Goal: Information Seeking & Learning: Check status

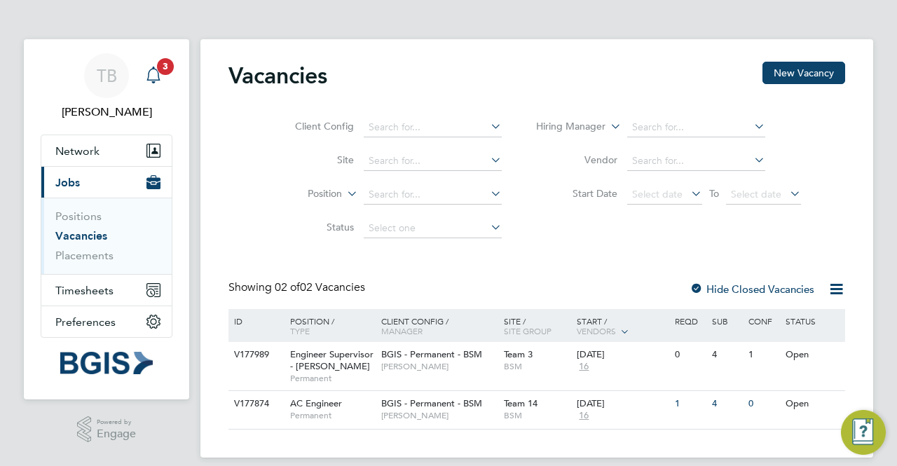
click at [160, 83] on icon "Main navigation" at bounding box center [153, 75] width 17 height 17
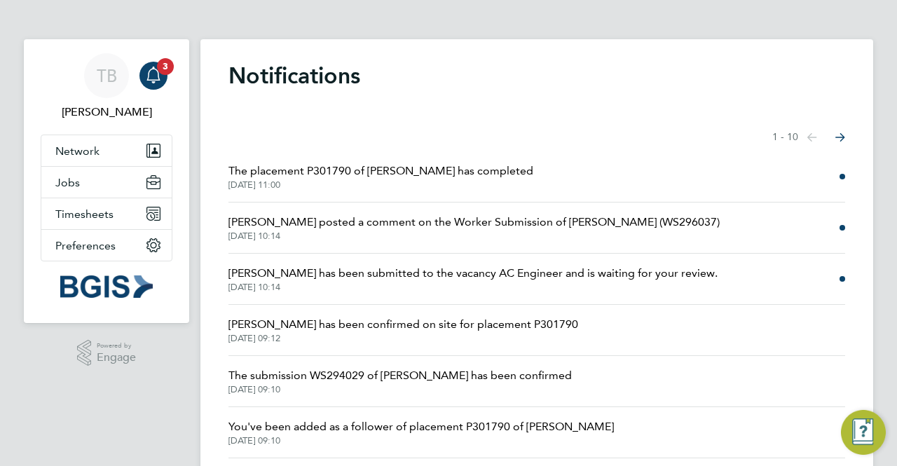
click at [377, 176] on span "The placement P301790 of Ben Guy-Pinkey has completed" at bounding box center [380, 171] width 305 height 17
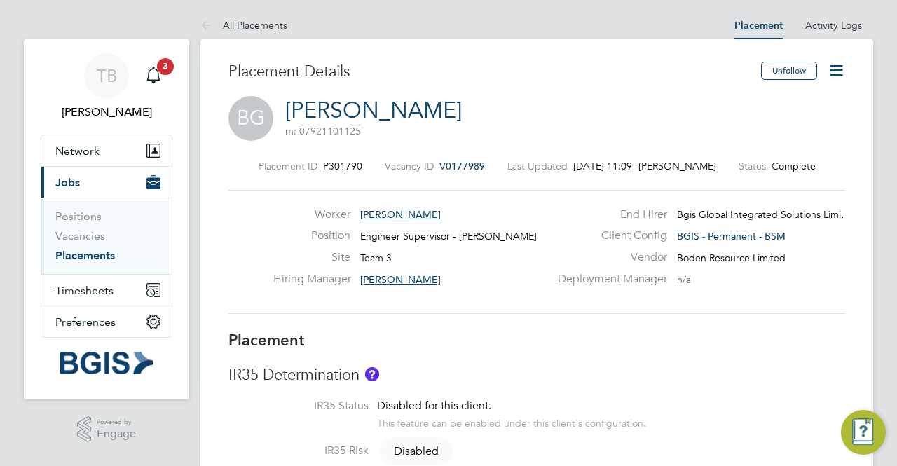
click at [90, 238] on link "Vacancies" at bounding box center [80, 235] width 50 height 13
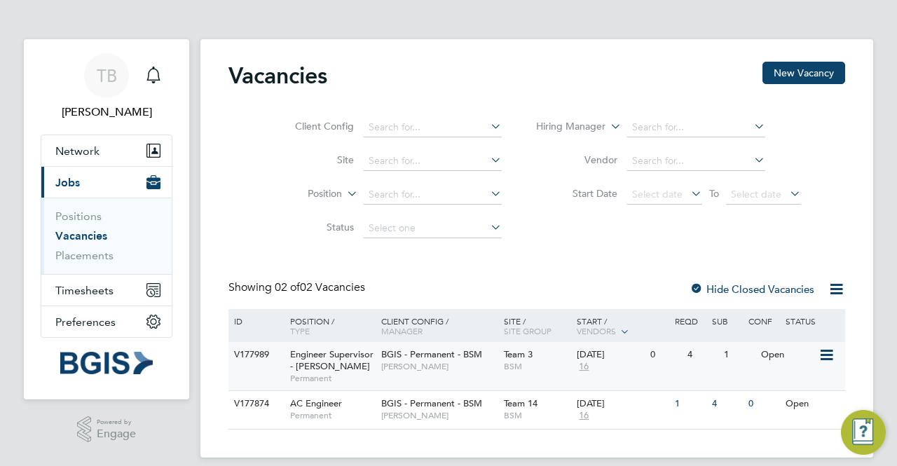
click at [356, 364] on div "Engineer Supervisor - Takeda Permanent" at bounding box center [329, 366] width 98 height 48
click at [327, 357] on span "Engineer Supervisor - [PERSON_NAME]" at bounding box center [331, 360] width 83 height 24
click at [315, 396] on div "AC Engineer Permanent" at bounding box center [329, 409] width 98 height 36
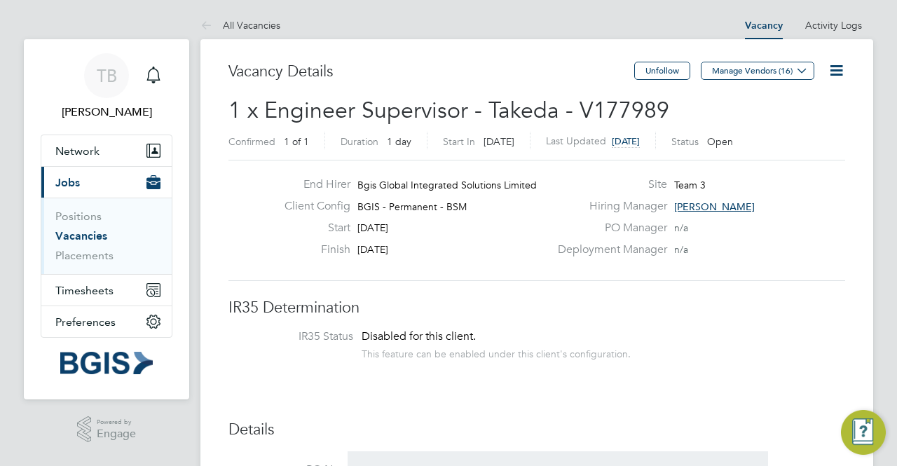
drag, startPoint x: 880, startPoint y: 201, endPoint x: 891, endPoint y: 266, distance: 66.1
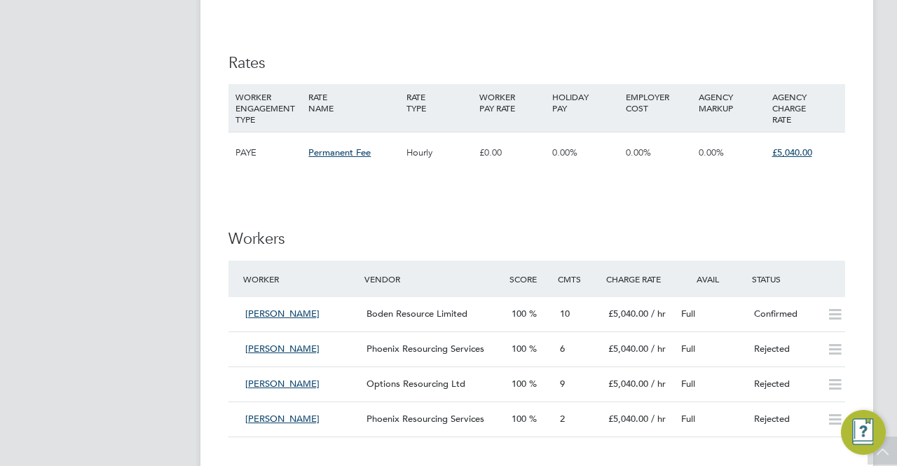
scroll to position [1458, 0]
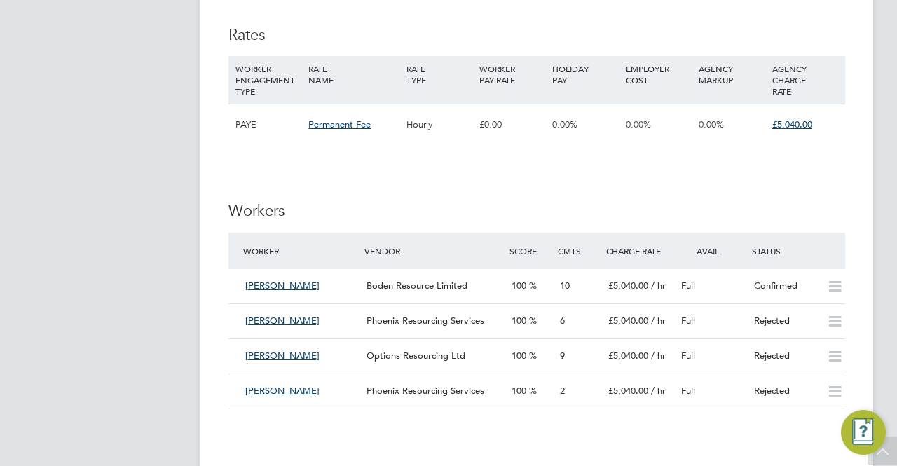
click at [422, 282] on span "Boden Resource Limited" at bounding box center [417, 286] width 101 height 12
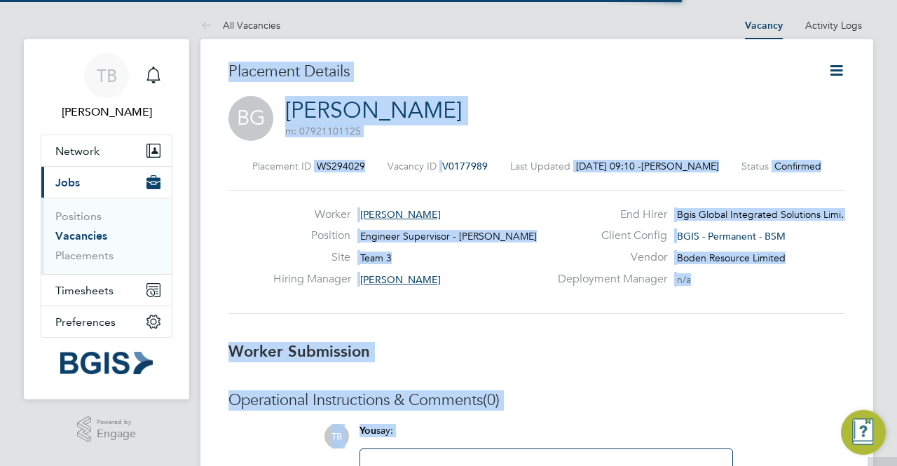
click at [422, 282] on div "Hiring Manager [PERSON_NAME]" at bounding box center [411, 283] width 276 height 22
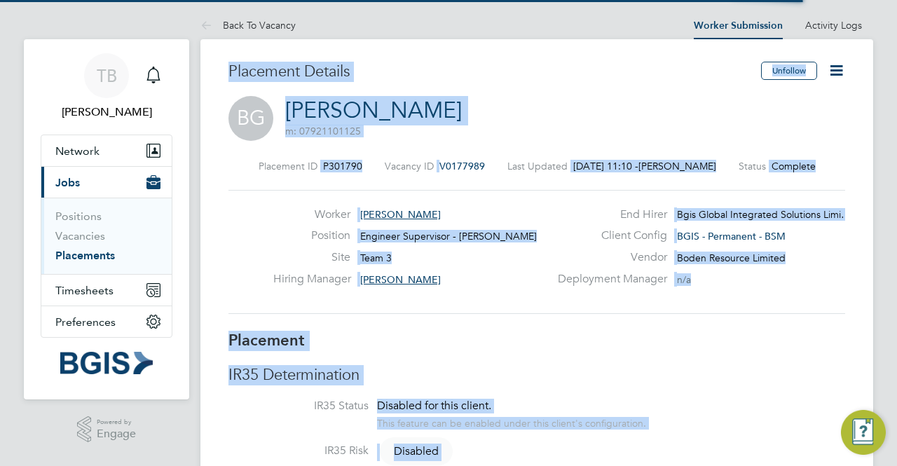
scroll to position [7, 7]
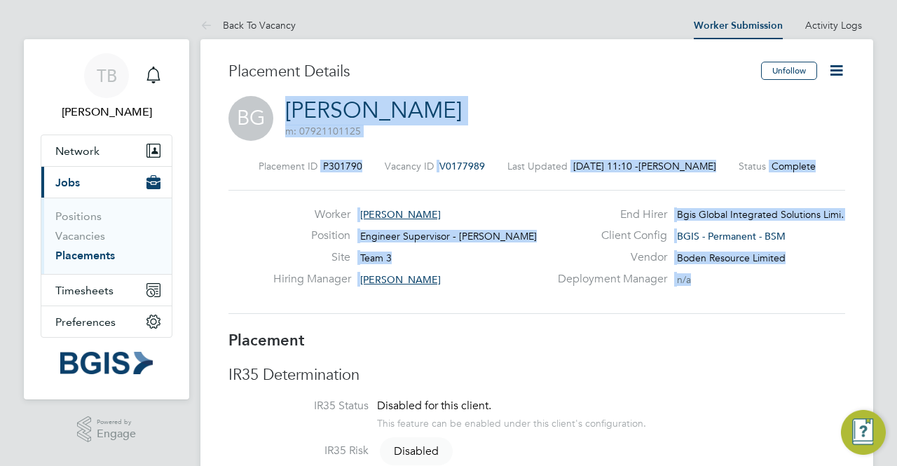
drag, startPoint x: 891, startPoint y: 41, endPoint x: 879, endPoint y: 173, distance: 132.2
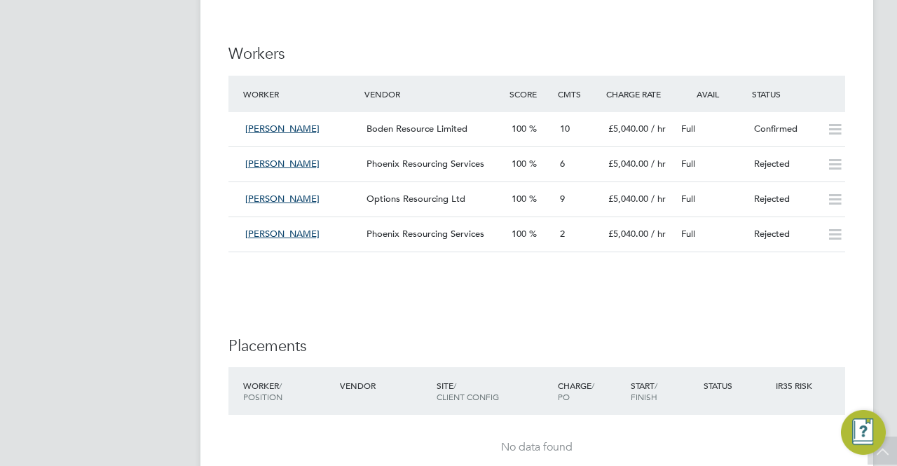
scroll to position [1654, 0]
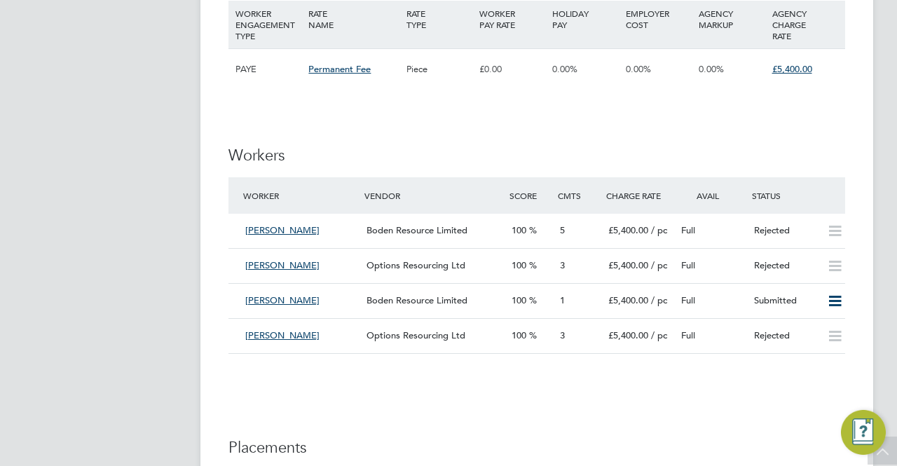
scroll to position [1906, 0]
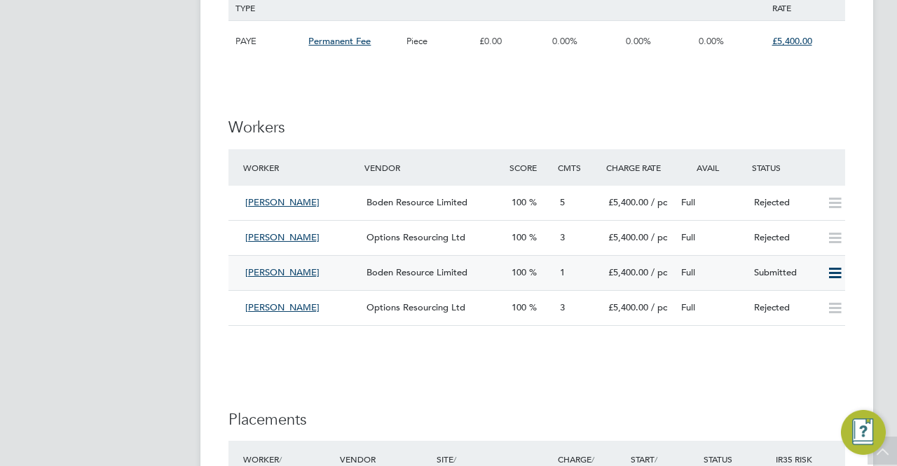
click at [388, 264] on div "Boden Resource Limited" at bounding box center [433, 272] width 145 height 23
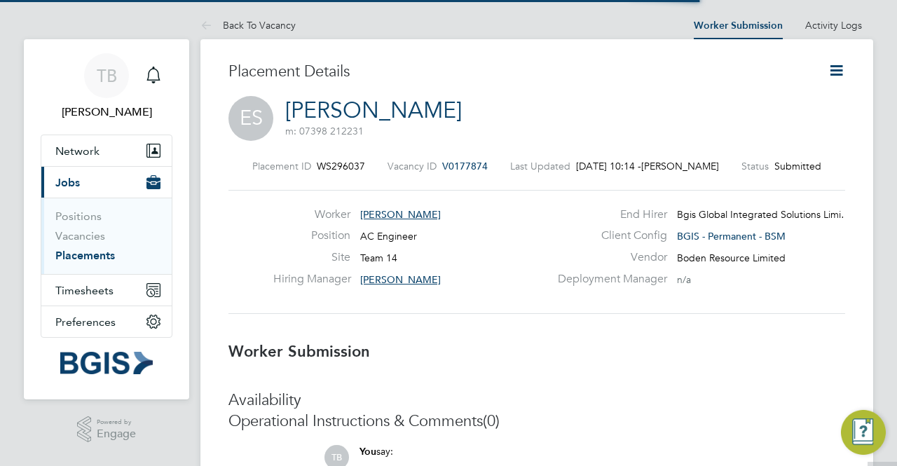
scroll to position [7, 7]
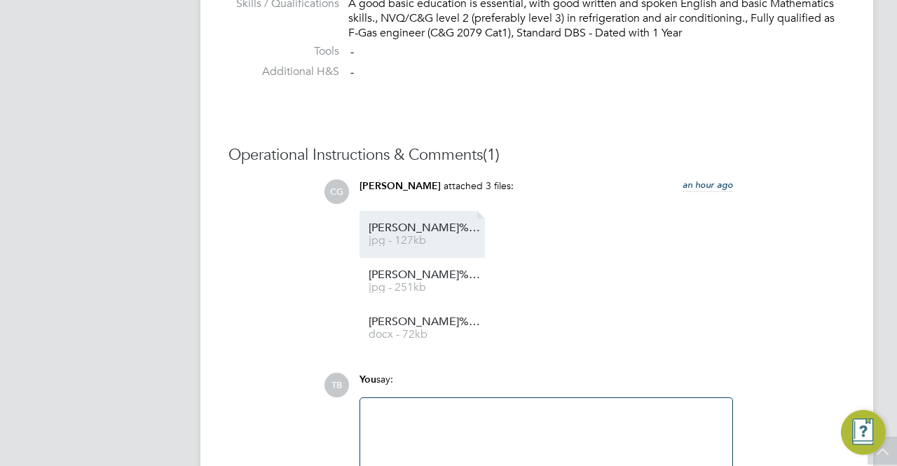
click at [442, 237] on span "jpg - 127kb" at bounding box center [425, 240] width 112 height 11
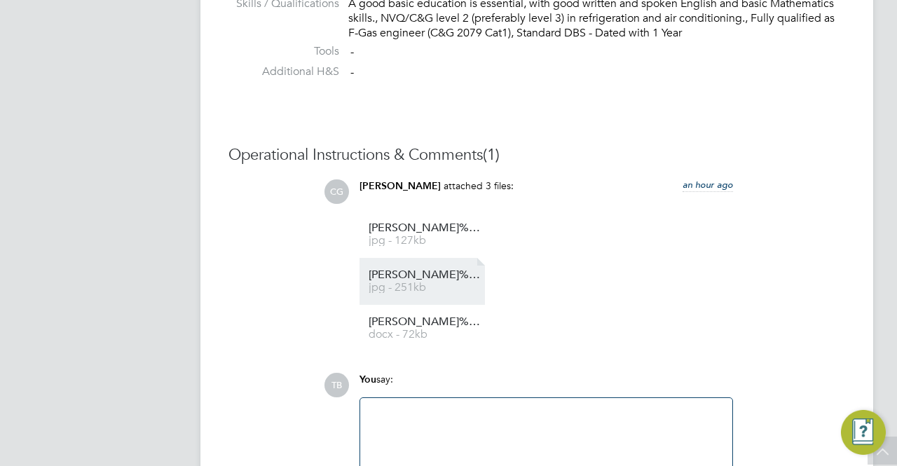
click at [426, 261] on li "Elliott%20Steers%20-%20Grade jpg - 251kb" at bounding box center [422, 281] width 125 height 47
click at [453, 280] on link "Elliott%20Steers%20-%20Grade jpg - 251kb" at bounding box center [425, 281] width 112 height 23
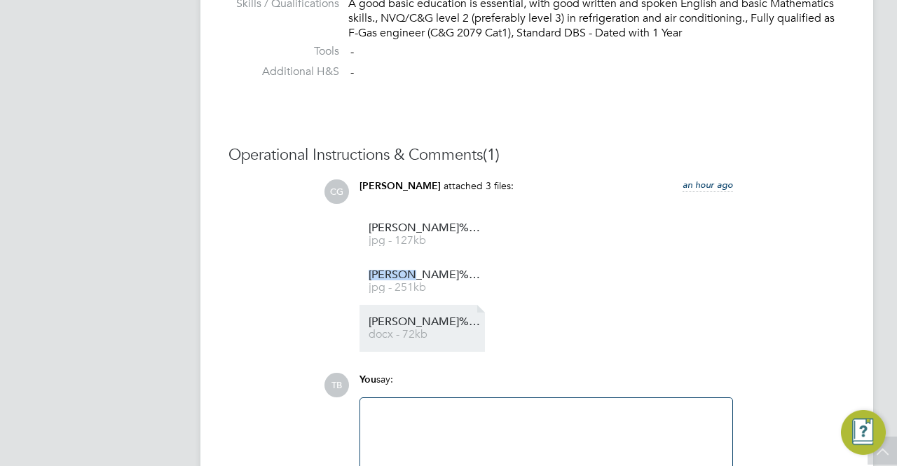
click at [412, 323] on span "Elliott%20Steers%20-%20Boden%20Group%20CV" at bounding box center [425, 322] width 112 height 11
click at [409, 315] on li "Elliott%20Steers%20-%20Boden%20Group%20CV docx - 72kb" at bounding box center [422, 328] width 125 height 47
click at [424, 330] on span "docx - 72kb" at bounding box center [425, 334] width 112 height 11
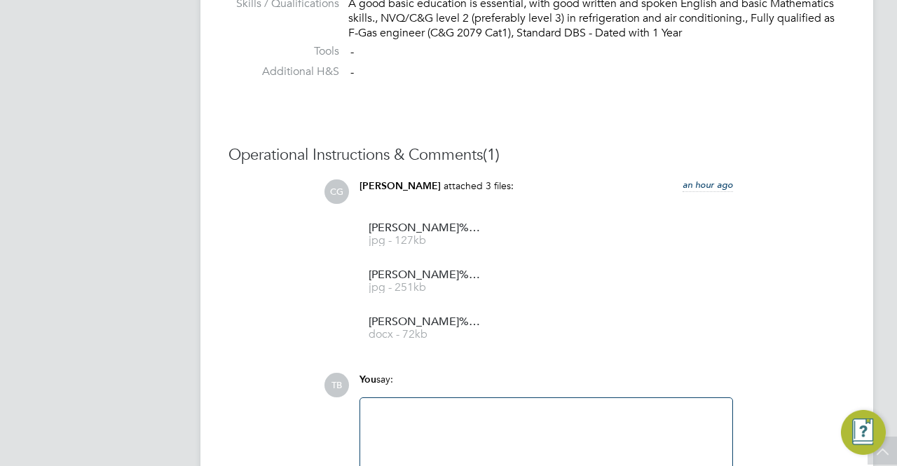
click at [674, 257] on ul "Elliott%20Steers%20-%20FGAS jpg - 127kb Elliott%20Steers%20-%20Grade jpg - 251k…" at bounding box center [547, 281] width 374 height 141
